Goal: Task Accomplishment & Management: Manage account settings

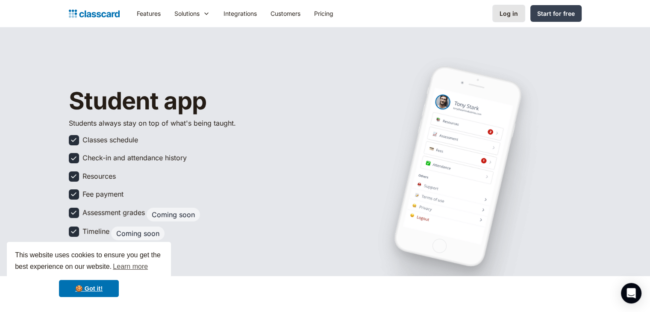
click at [511, 18] on div "Log in" at bounding box center [509, 13] width 18 height 9
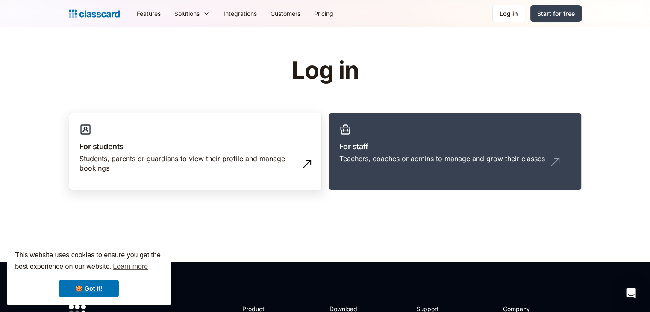
click at [201, 151] on h3 "For students" at bounding box center [196, 147] width 232 height 12
click at [206, 171] on div "Students, parents or guardians to view their profile and manage bookings" at bounding box center [187, 163] width 215 height 19
